Goal: Task Accomplishment & Management: Use online tool/utility

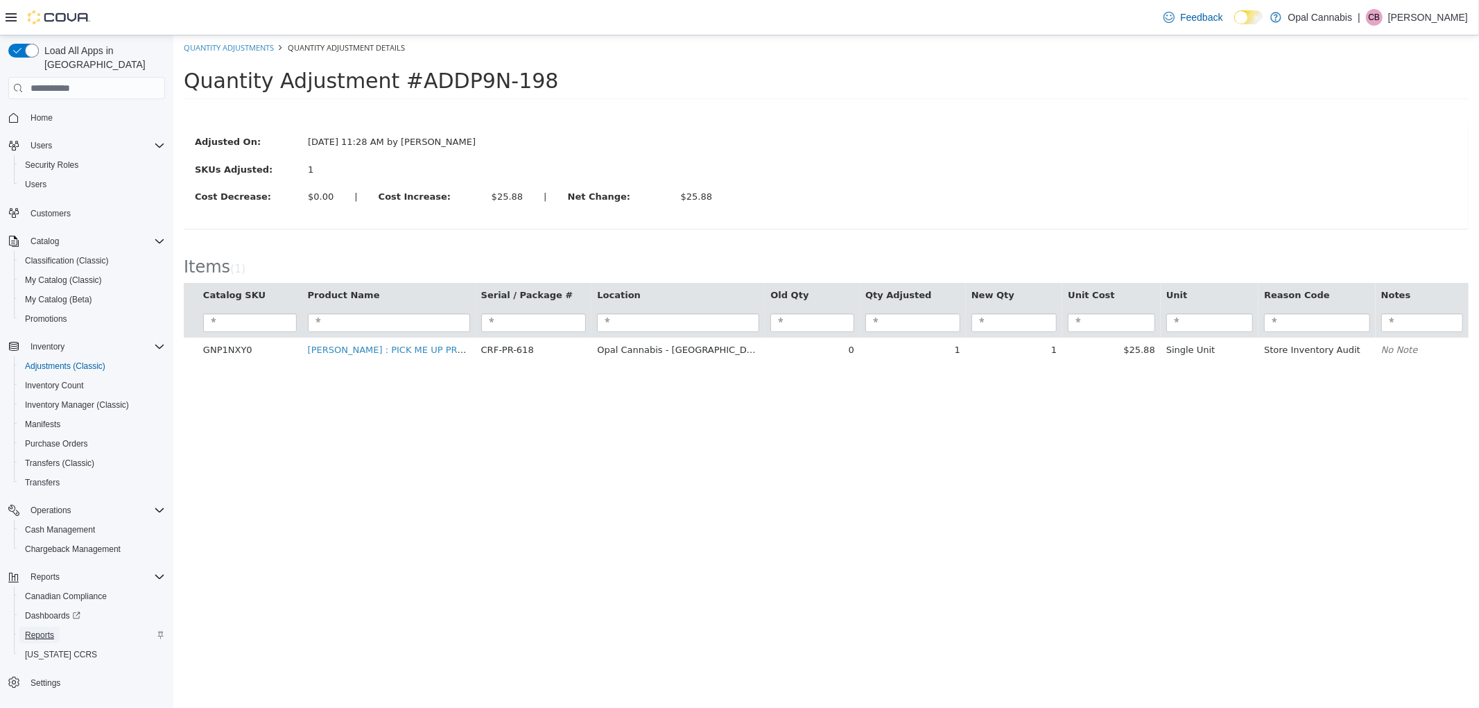
click at [51, 629] on span "Reports" at bounding box center [39, 634] width 29 height 11
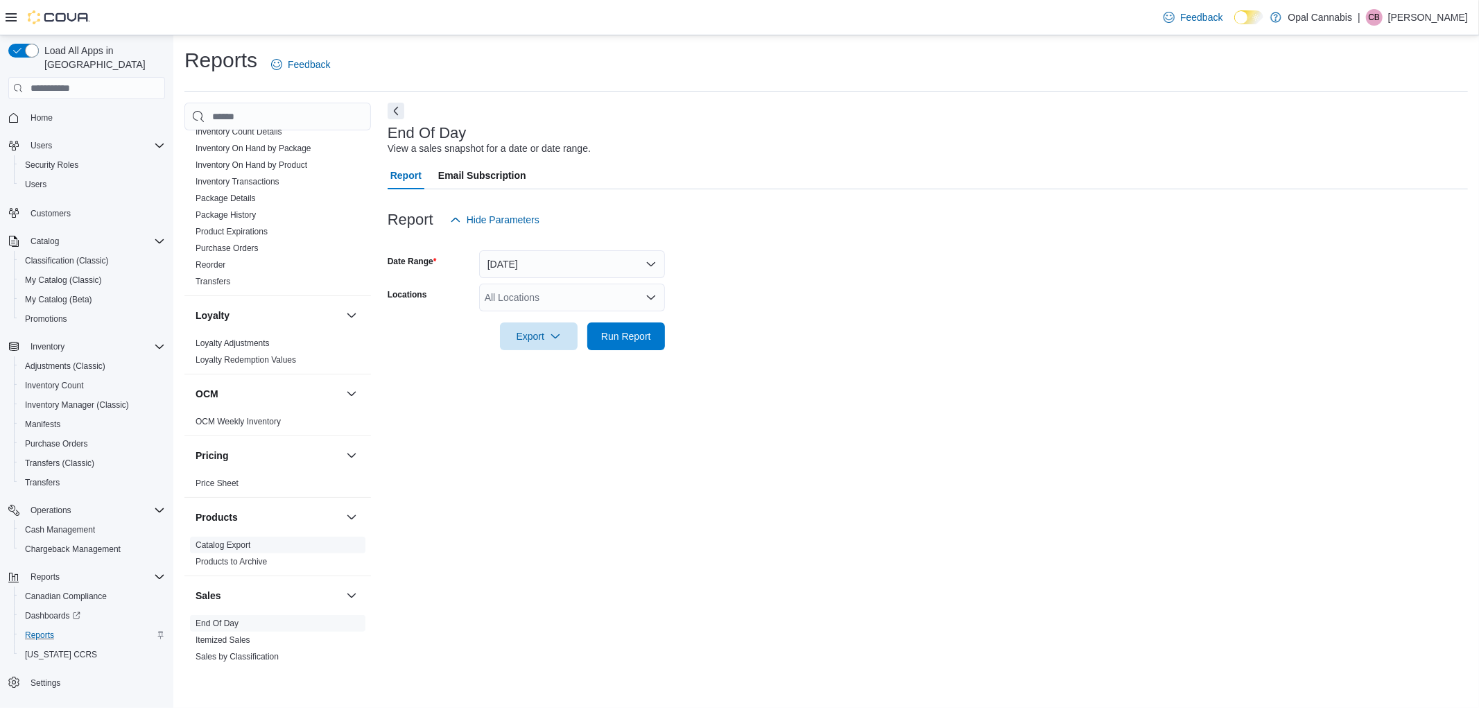
scroll to position [770, 0]
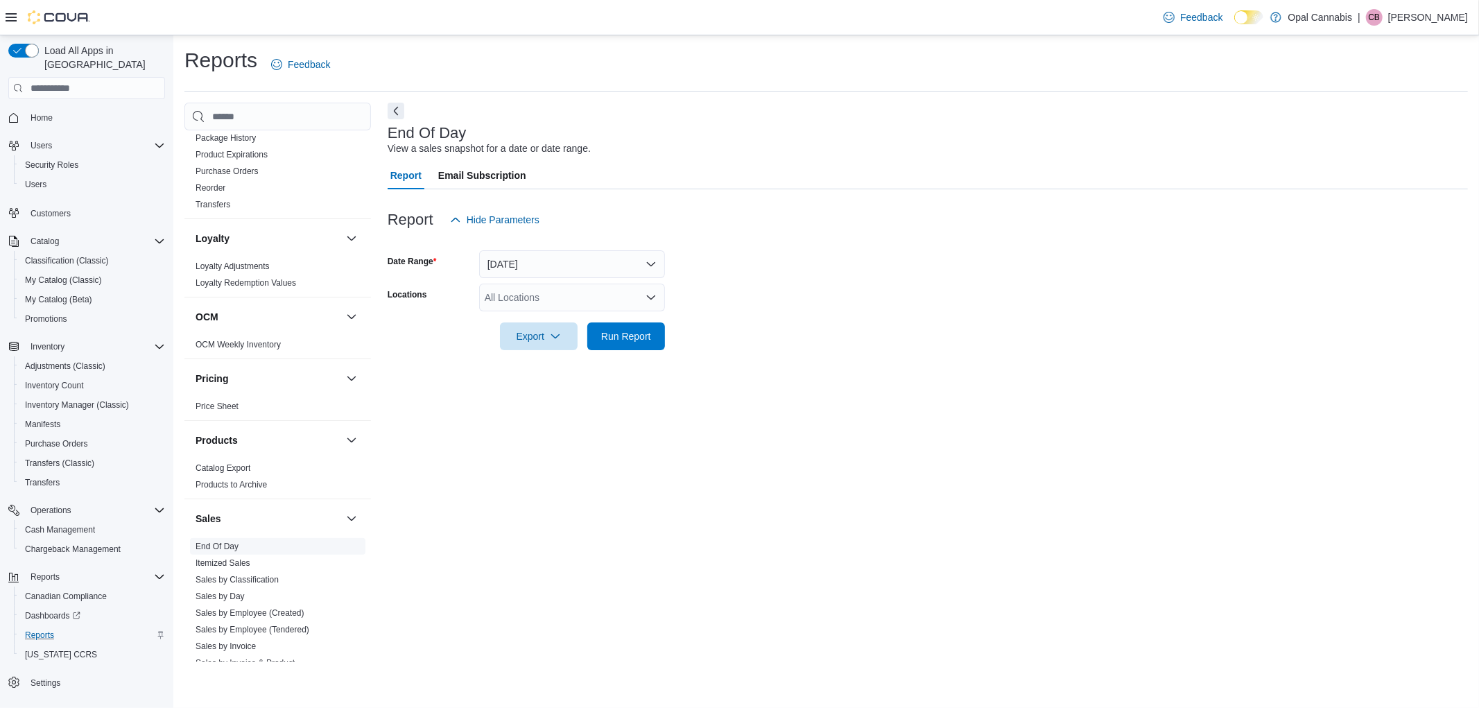
click at [234, 541] on link "End Of Day" at bounding box center [216, 546] width 43 height 10
click at [599, 298] on div "All Locations" at bounding box center [572, 298] width 186 height 28
click at [609, 340] on span "Opal Cannabis - [GEOGRAPHIC_DATA]" at bounding box center [596, 341] width 174 height 14
click at [618, 267] on button "[DATE]" at bounding box center [572, 264] width 186 height 28
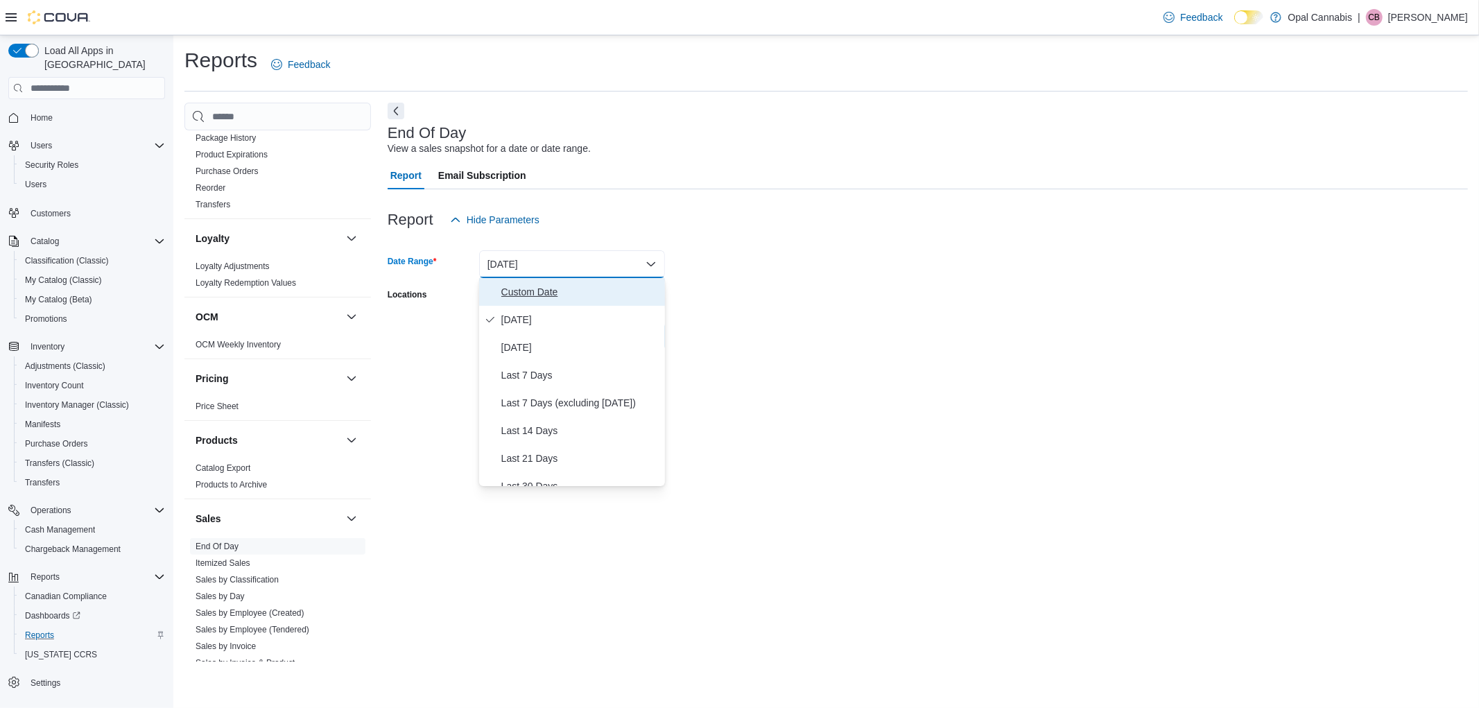
click at [587, 288] on span "Custom Date" at bounding box center [580, 292] width 158 height 17
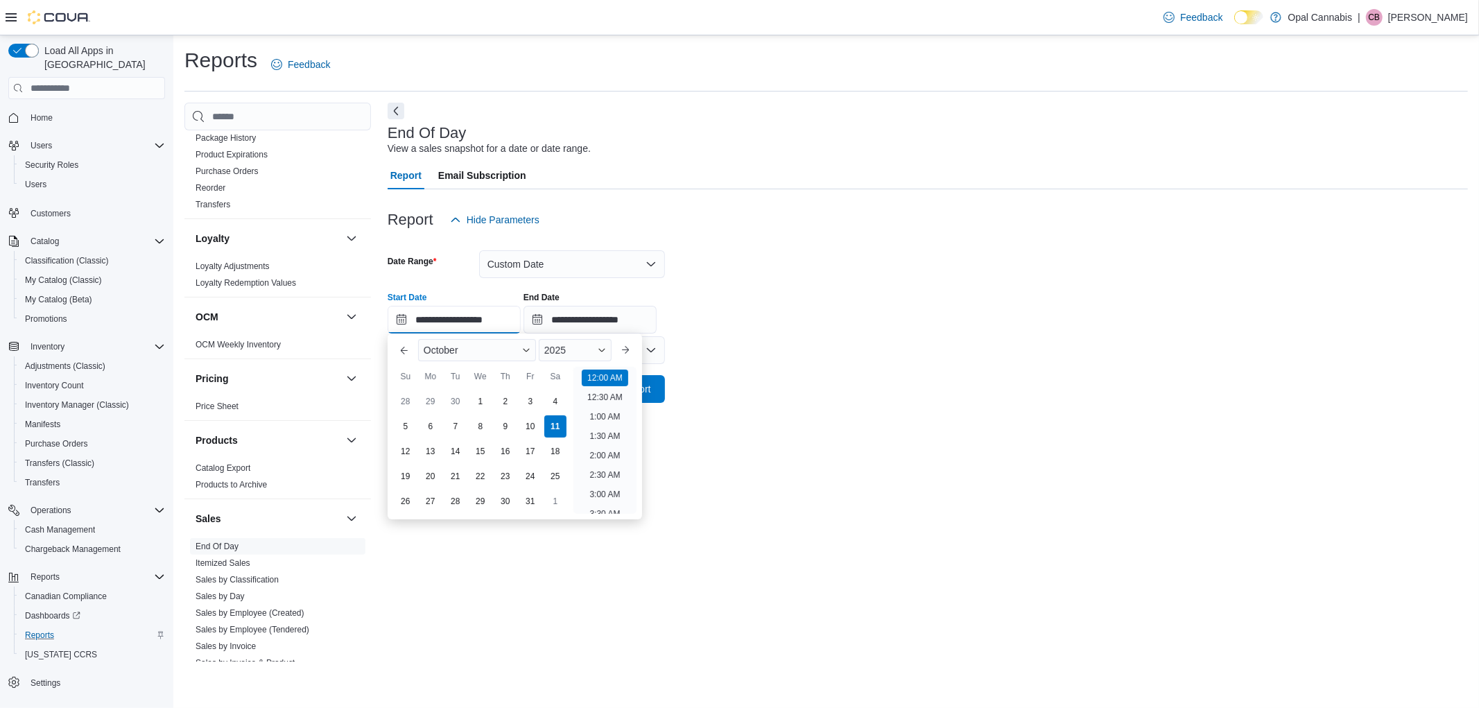
click at [468, 316] on input "**********" at bounding box center [454, 320] width 133 height 28
click at [740, 340] on form "**********" at bounding box center [928, 318] width 1080 height 169
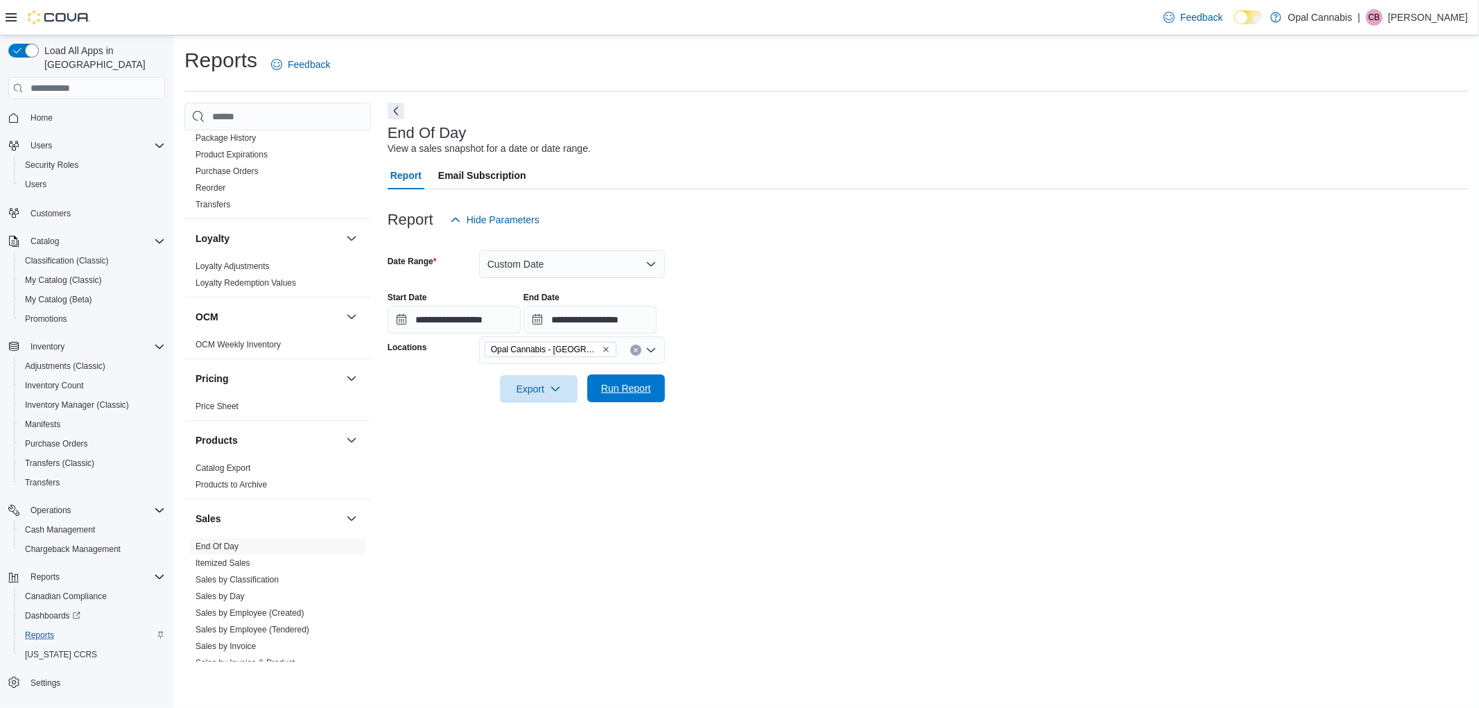
click at [657, 390] on button "Run Report" at bounding box center [626, 388] width 78 height 28
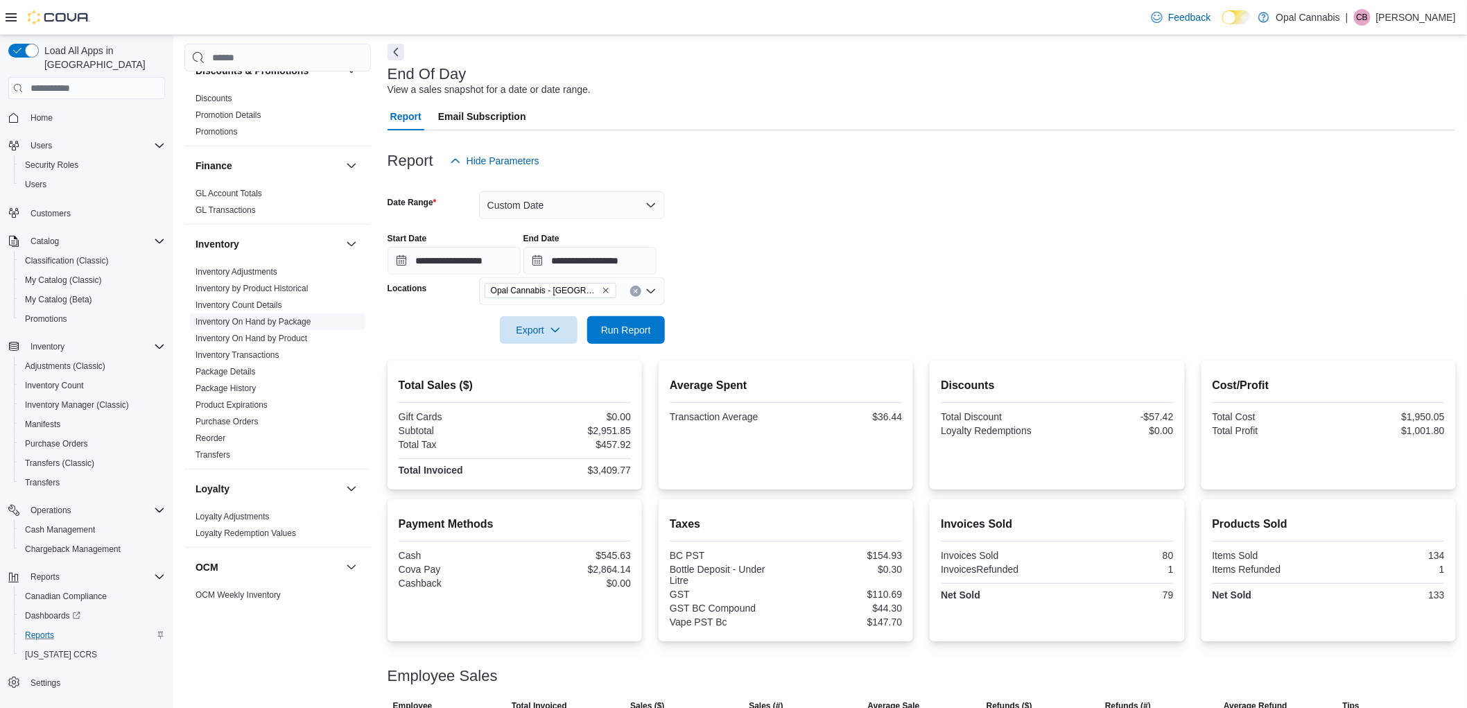
scroll to position [351, 0]
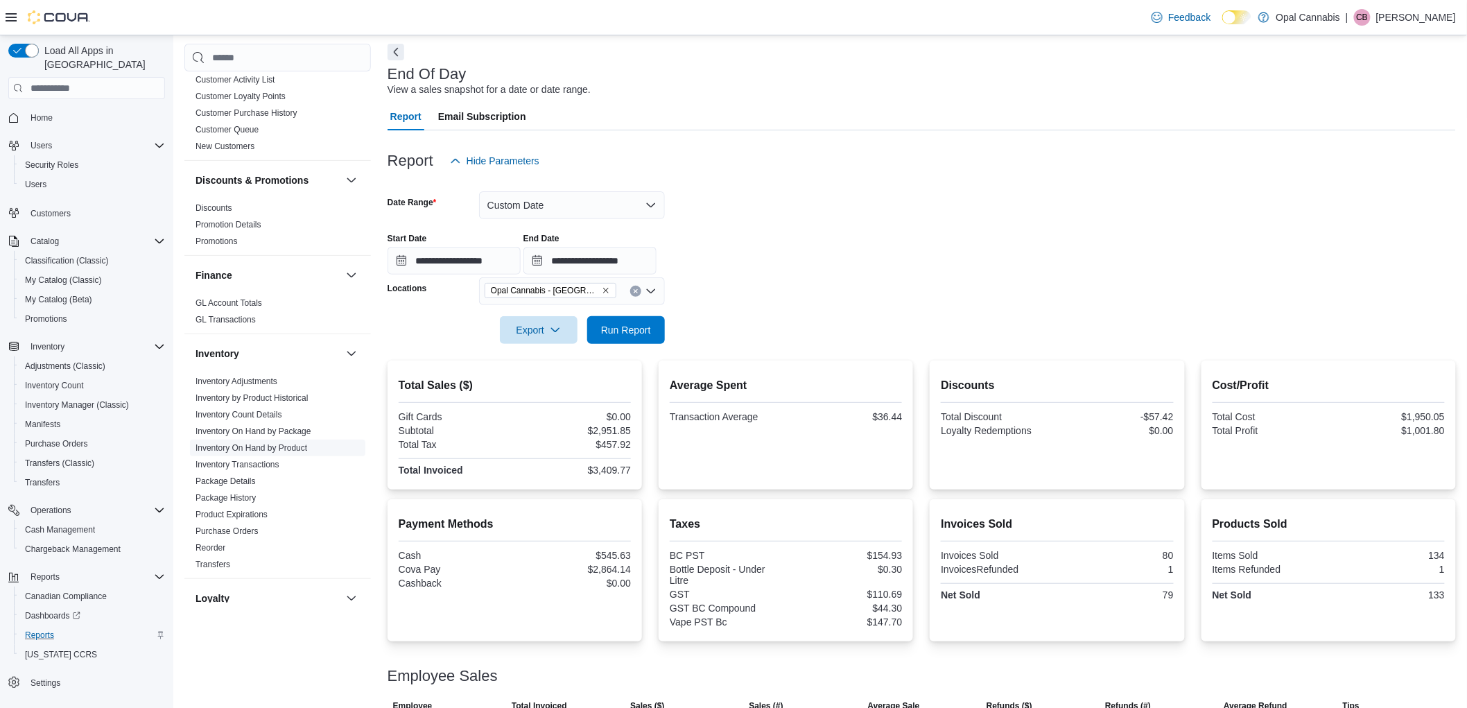
click at [278, 443] on link "Inventory On Hand by Product" at bounding box center [251, 448] width 112 height 10
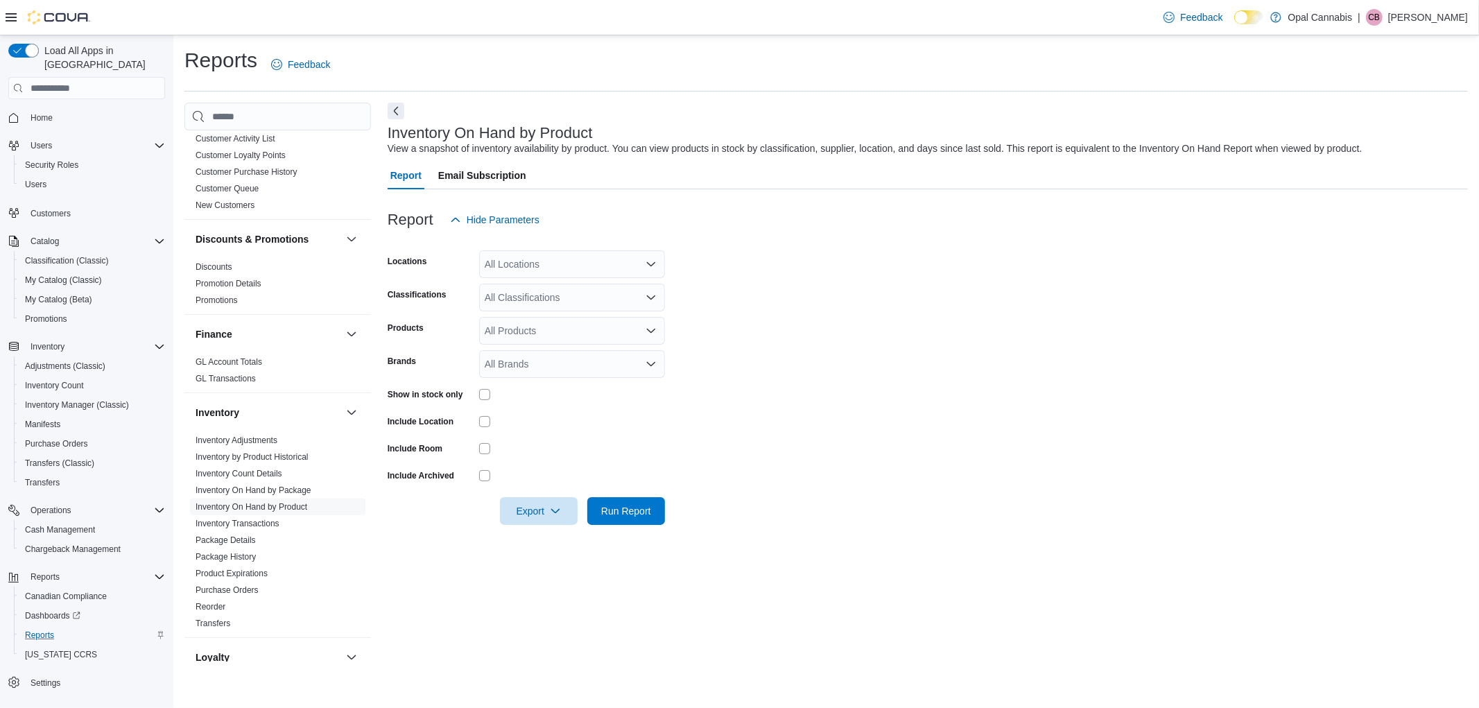
click at [609, 268] on div "All Locations" at bounding box center [572, 264] width 186 height 28
click at [638, 316] on button "Opal Cannabis - [GEOGRAPHIC_DATA]" at bounding box center [572, 308] width 186 height 20
drag, startPoint x: 729, startPoint y: 326, endPoint x: 624, endPoint y: 312, distance: 105.6
click at [714, 326] on form "Locations Opal Cannabis - [PERSON_NAME] Classifications All Classifications Pro…" at bounding box center [928, 379] width 1080 height 291
click at [610, 298] on div "All Classifications" at bounding box center [572, 298] width 186 height 28
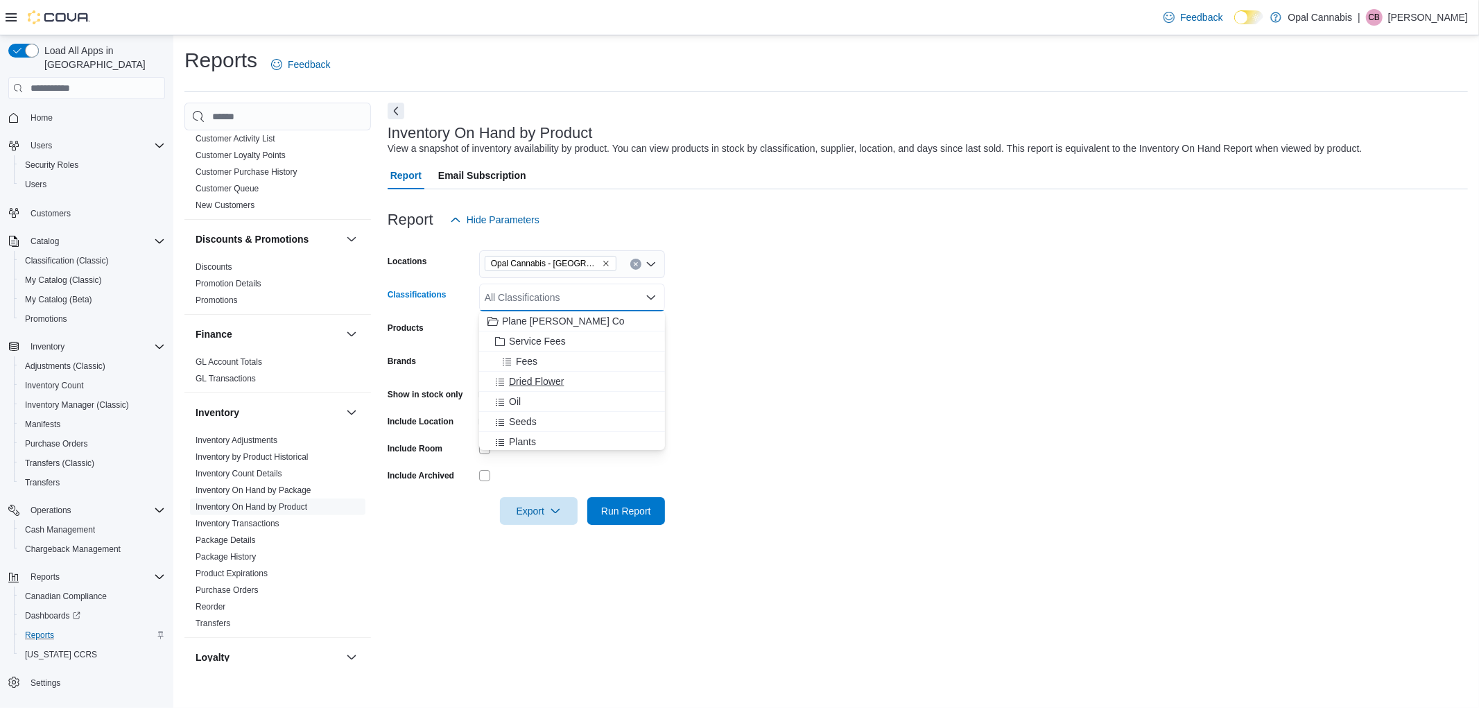
click at [610, 385] on div "Dried Flower" at bounding box center [571, 381] width 169 height 14
click at [799, 330] on form "Locations Opal Cannabis - [GEOGRAPHIC_DATA] Classifications Dried Flower Combo …" at bounding box center [928, 379] width 1080 height 291
click at [609, 331] on div "All Products" at bounding box center [572, 331] width 186 height 28
click at [745, 401] on form "Locations Opal Cannabis - [PERSON_NAME] Classifications Dried Flower Products A…" at bounding box center [928, 379] width 1080 height 291
click at [546, 362] on div "All Brands" at bounding box center [572, 364] width 186 height 28
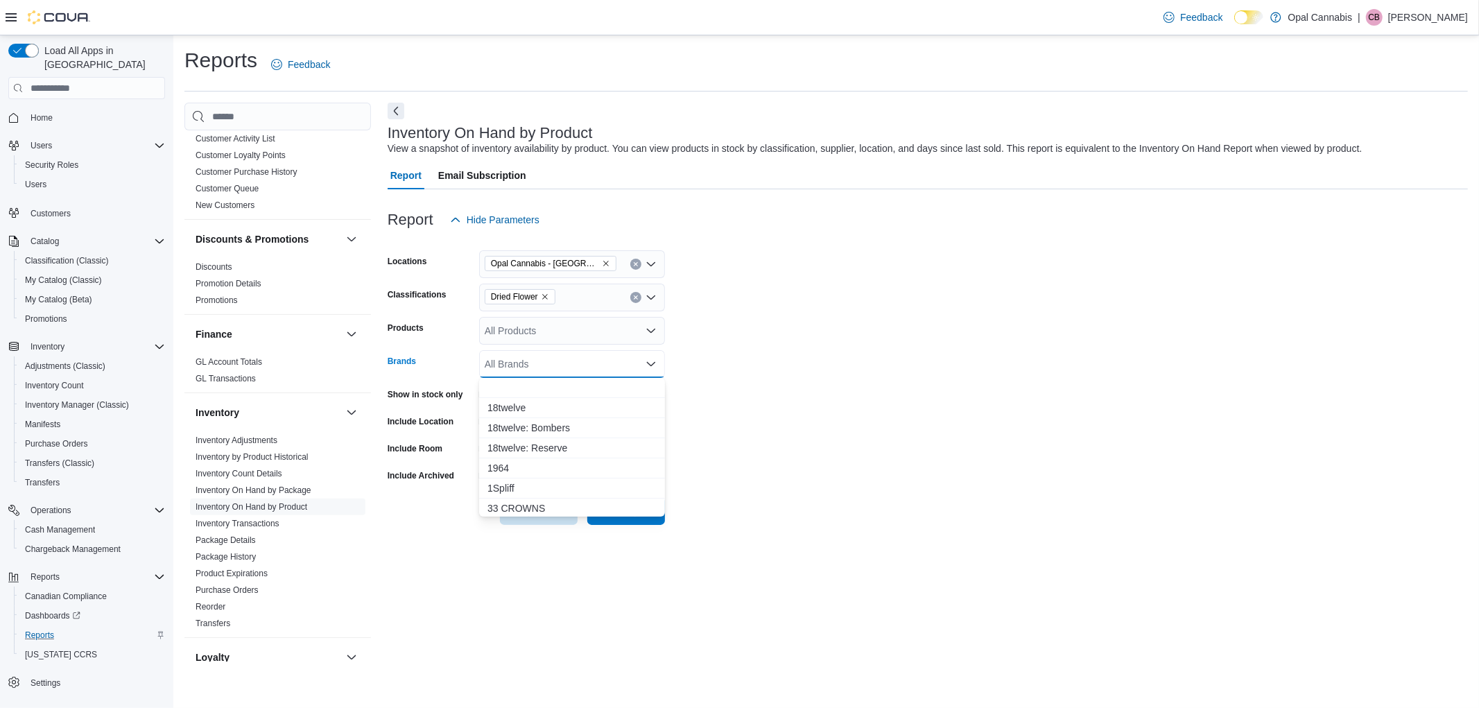
click at [546, 362] on div "All Brands" at bounding box center [572, 364] width 186 height 28
click at [846, 358] on form "Locations Opal Cannabis - [PERSON_NAME] Classifications Dried Flower Products A…" at bounding box center [928, 379] width 1080 height 291
click at [611, 514] on span "Run Report" at bounding box center [626, 510] width 50 height 14
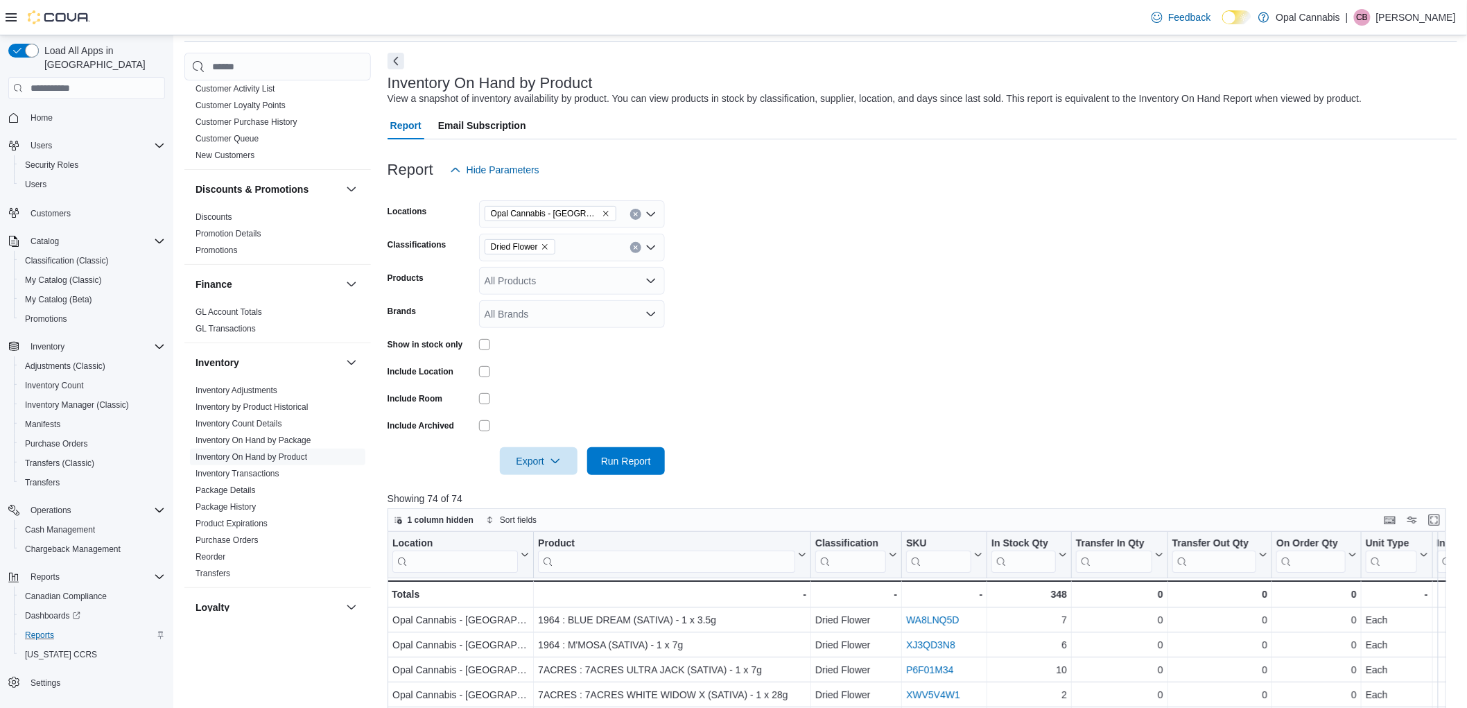
scroll to position [77, 0]
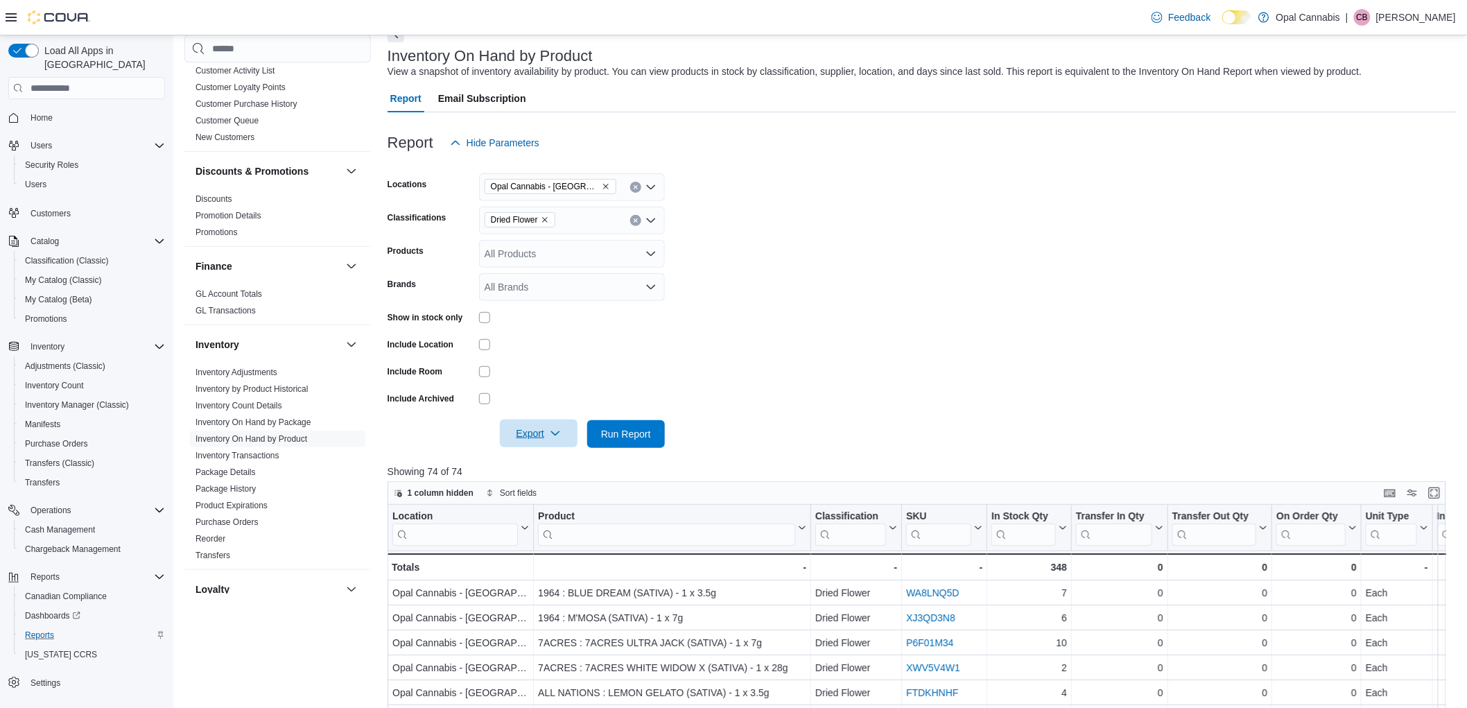
click at [544, 439] on span "Export" at bounding box center [538, 433] width 61 height 28
click at [549, 466] on span "Export to Excel" at bounding box center [541, 461] width 62 height 11
